Goal: Check status: Check status

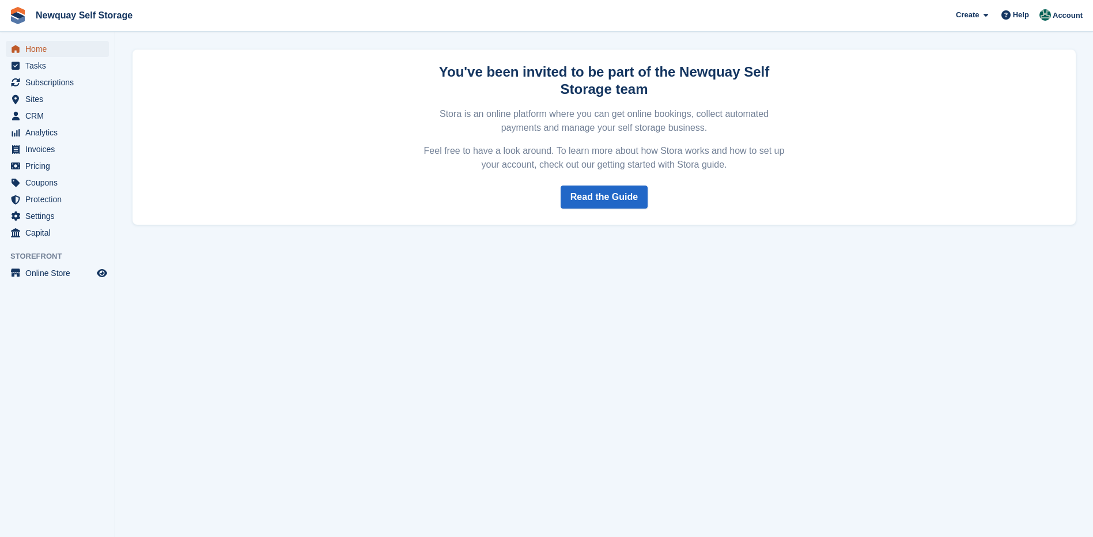
click at [54, 47] on span "Home" at bounding box center [59, 49] width 69 height 16
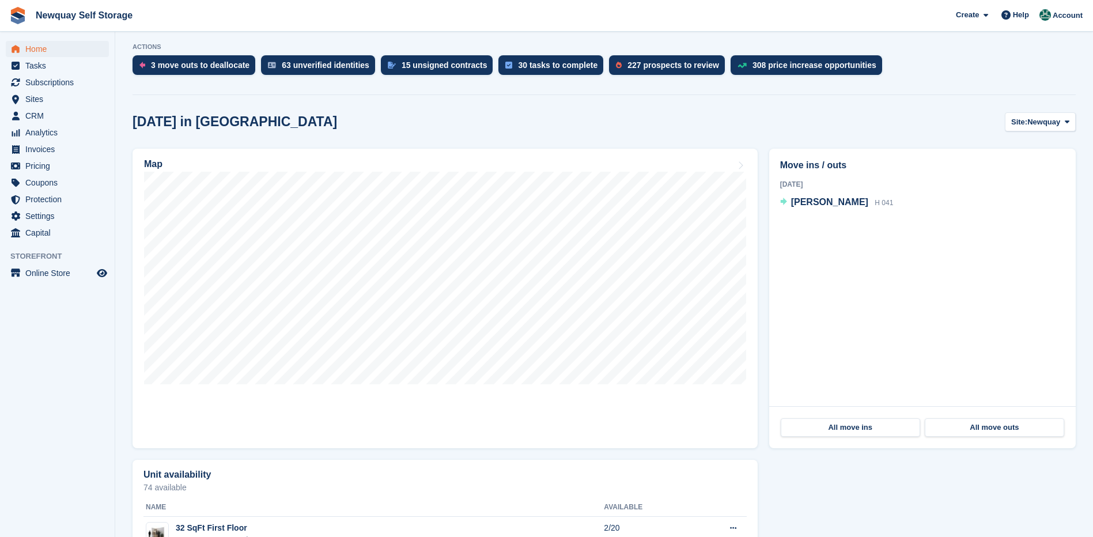
scroll to position [230, 0]
click at [819, 202] on span "[PERSON_NAME]" at bounding box center [829, 201] width 77 height 10
